Goal: Information Seeking & Learning: Understand process/instructions

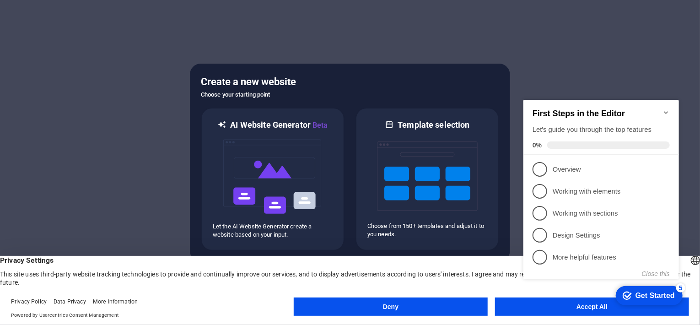
click at [563, 300] on div "checkmark Get Started 5 First Steps in the Editor Let's guide you through the t…" at bounding box center [602, 197] width 167 height 223
click at [576, 167] on p "Overview - incomplete" at bounding box center [607, 169] width 110 height 10
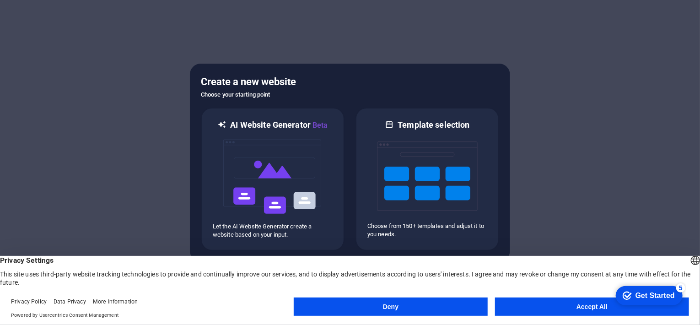
click at [589, 308] on button "Accept All" at bounding box center [592, 306] width 194 height 18
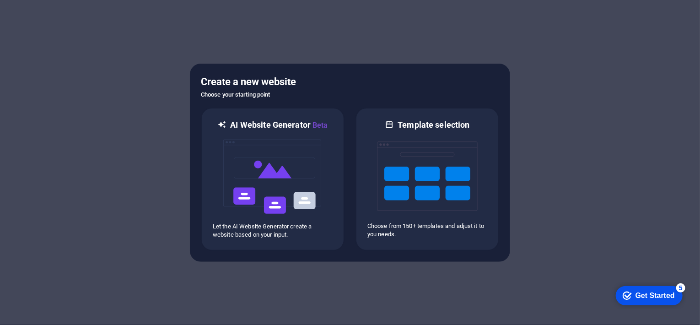
click at [643, 295] on div "Get Started" at bounding box center [654, 295] width 39 height 8
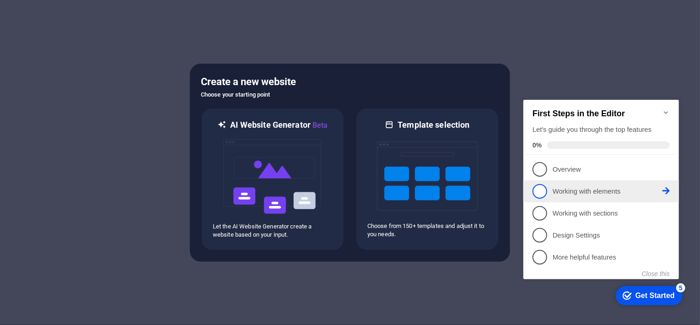
click at [575, 192] on p "Working with elements - incomplete" at bounding box center [607, 191] width 110 height 10
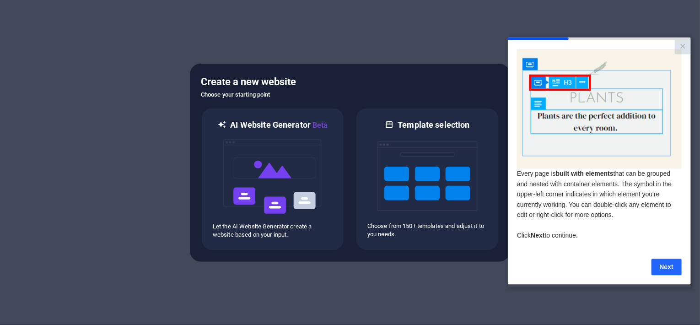
drag, startPoint x: 663, startPoint y: 271, endPoint x: 1172, endPoint y: 308, distance: 511.1
click at [663, 271] on link "Next" at bounding box center [666, 267] width 30 height 16
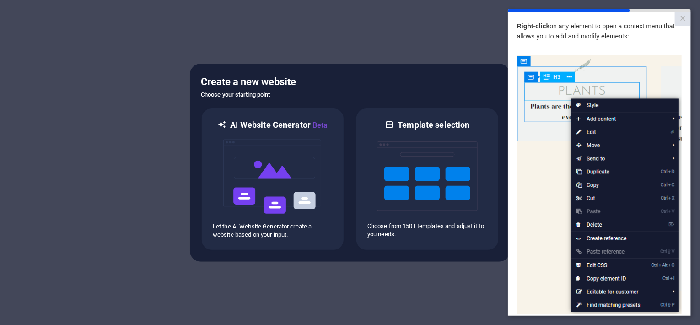
drag, startPoint x: 682, startPoint y: 17, endPoint x: 668, endPoint y: 20, distance: 14.5
click at [682, 17] on link "×" at bounding box center [682, 19] width 16 height 14
